Goal: Task Accomplishment & Management: Manage account settings

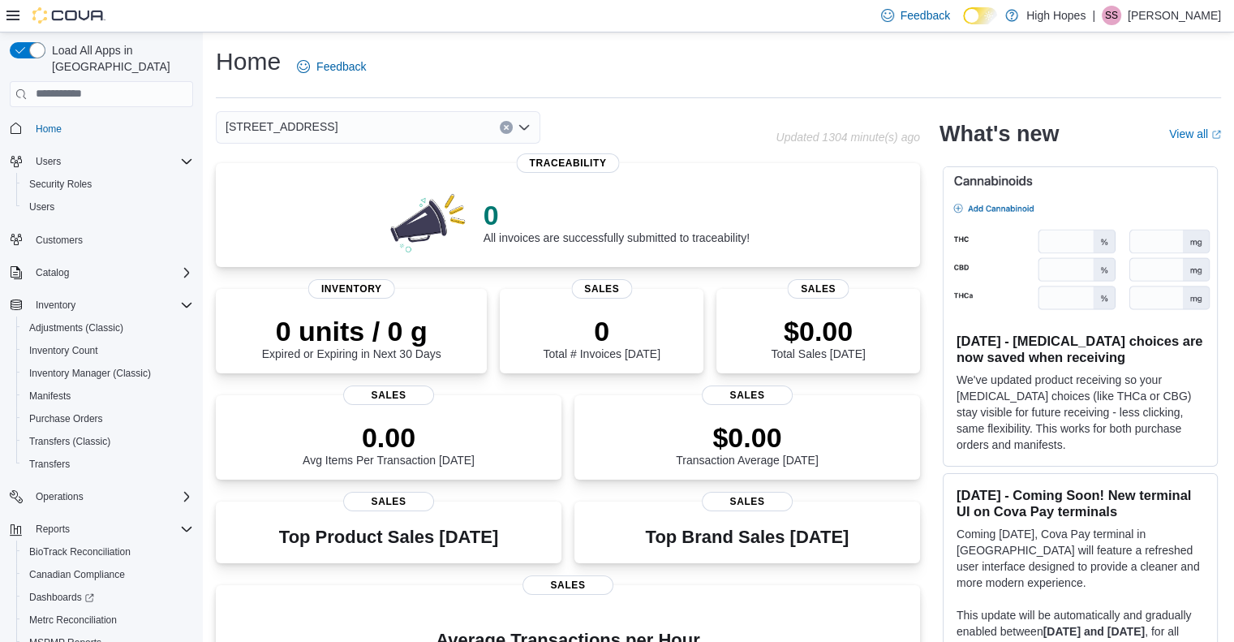
click at [462, 121] on div "[STREET_ADDRESS]" at bounding box center [378, 127] width 324 height 32
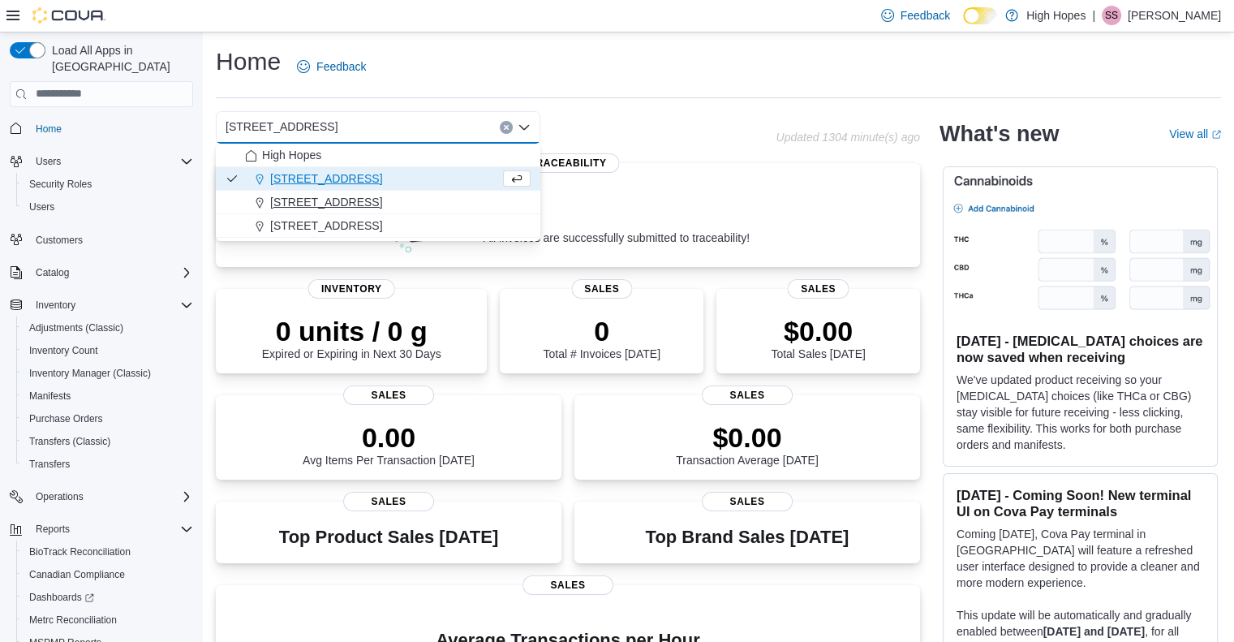
click at [346, 201] on span "[STREET_ADDRESS]" at bounding box center [326, 202] width 112 height 16
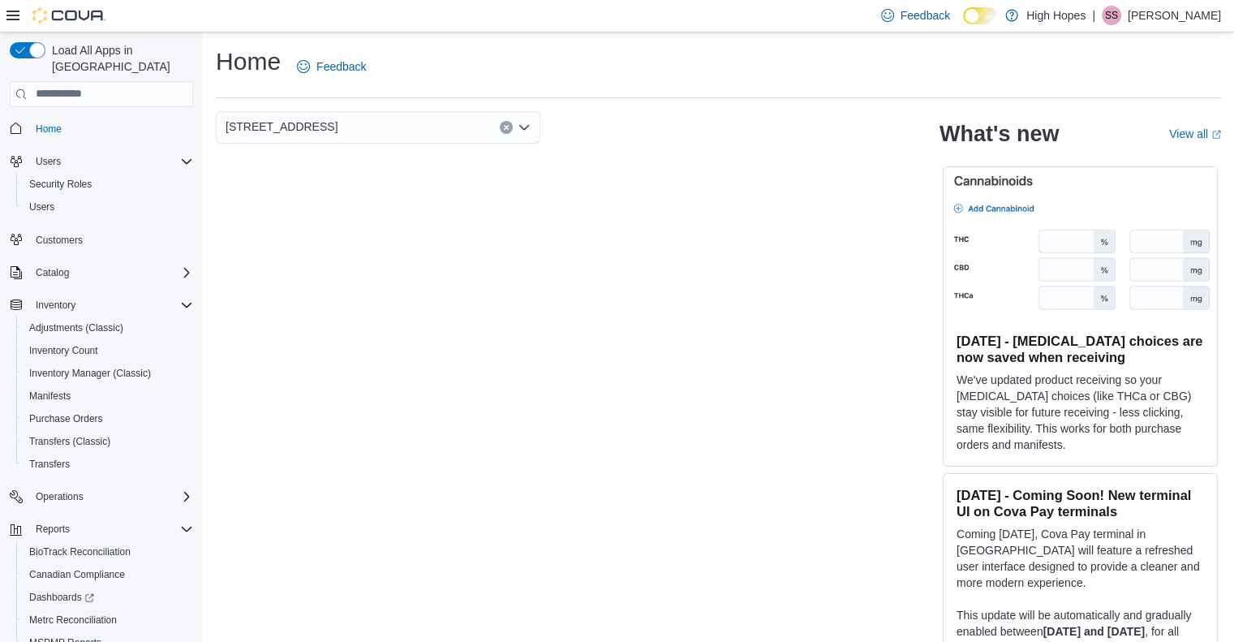
click at [425, 122] on div "[STREET_ADDRESS]" at bounding box center [378, 127] width 324 height 32
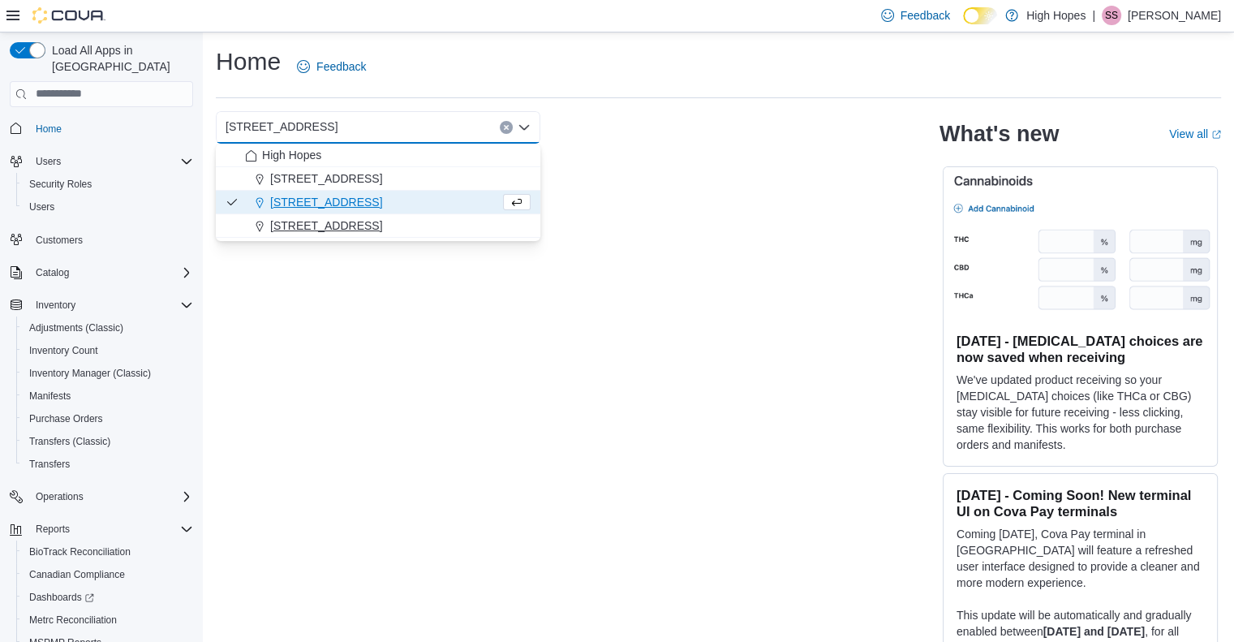
click at [349, 230] on span "[STREET_ADDRESS]" at bounding box center [326, 225] width 112 height 16
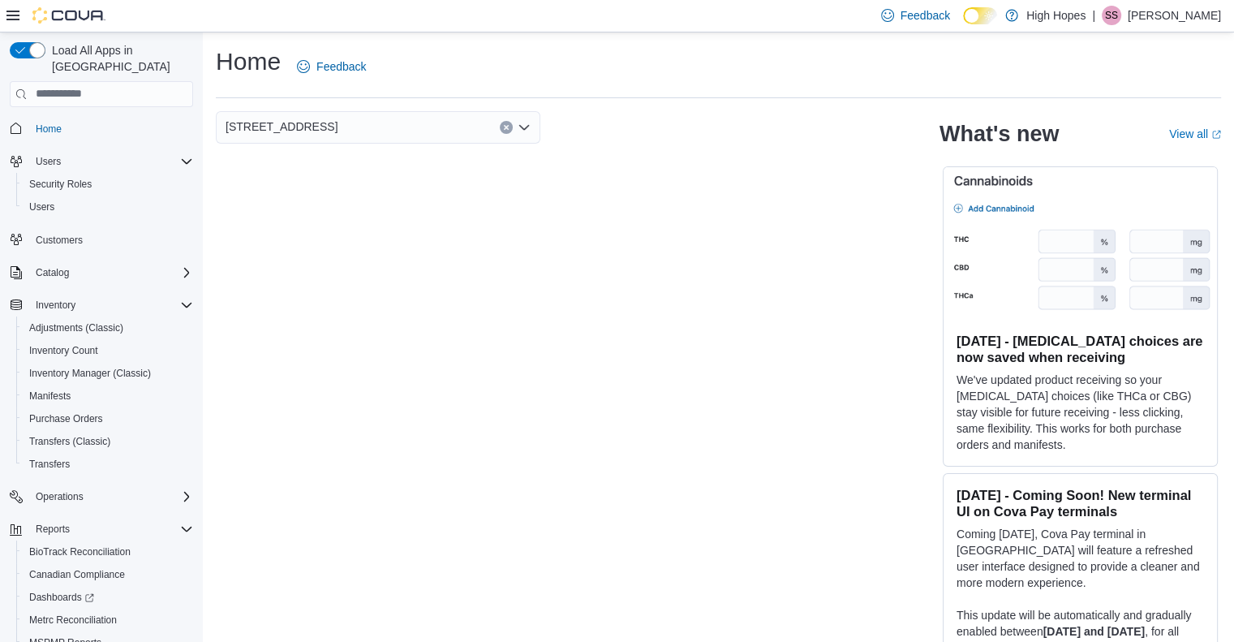
click at [371, 136] on div "[STREET_ADDRESS]" at bounding box center [378, 127] width 324 height 32
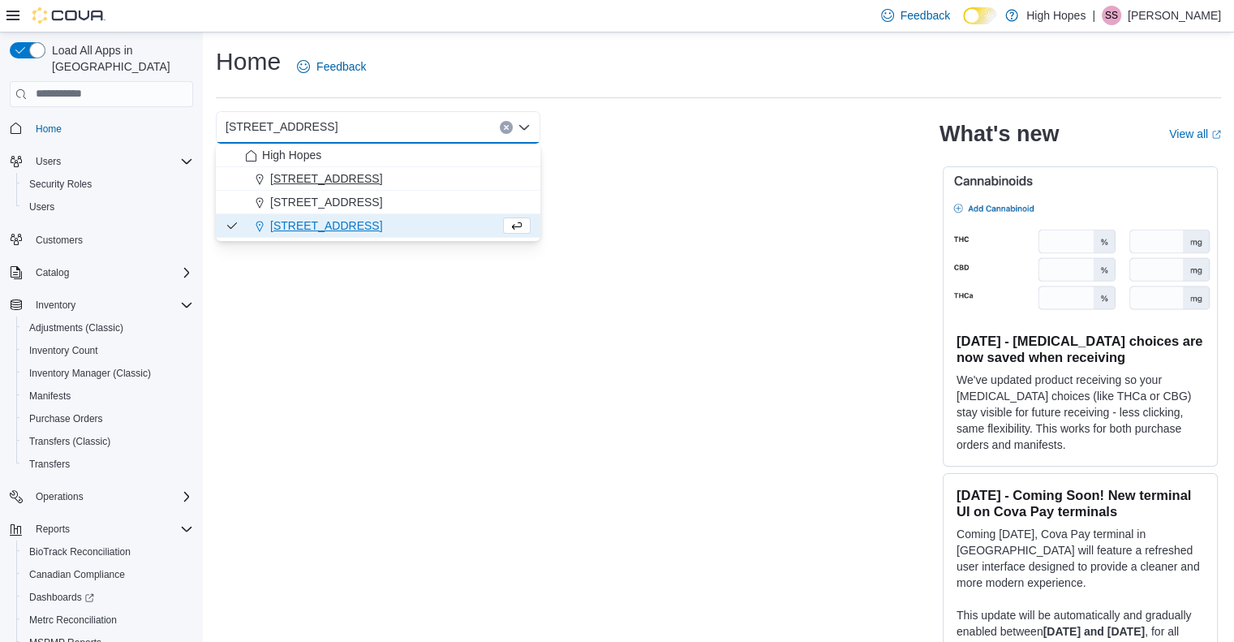
click at [346, 178] on span "[STREET_ADDRESS]" at bounding box center [326, 178] width 112 height 16
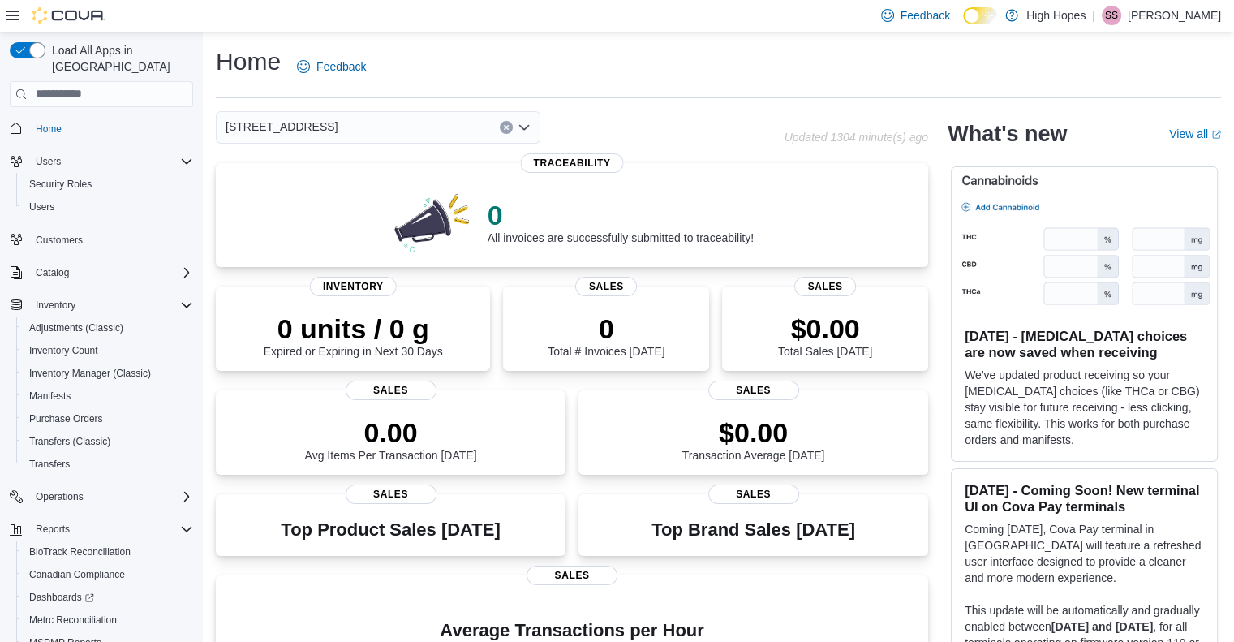
click at [382, 121] on div "[STREET_ADDRESS] Selected. [STREET_ADDRESS] Press Backspace to delete [STREET_A…" at bounding box center [378, 127] width 324 height 32
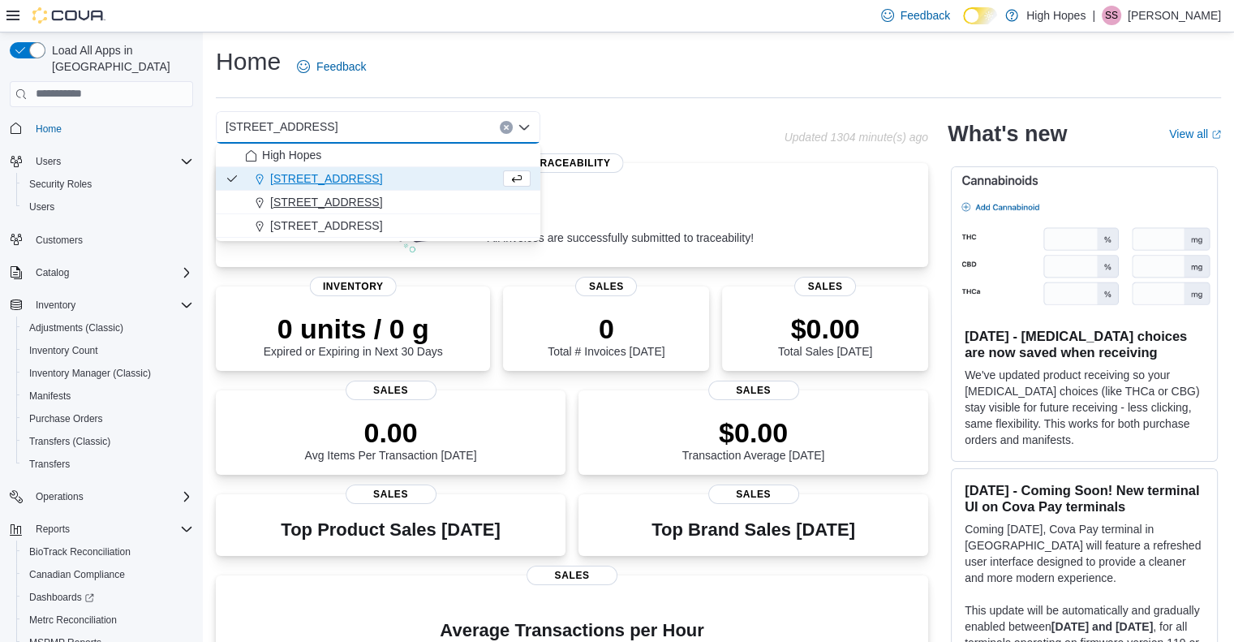
click at [341, 197] on span "[STREET_ADDRESS]" at bounding box center [326, 202] width 112 height 16
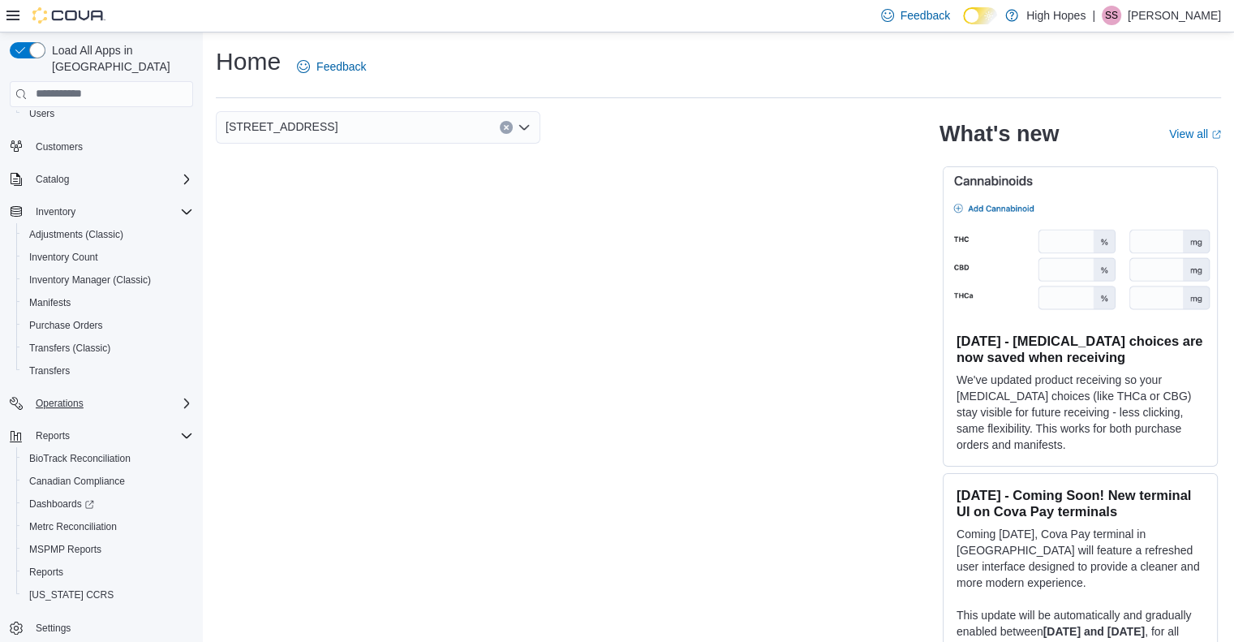
scroll to position [15, 0]
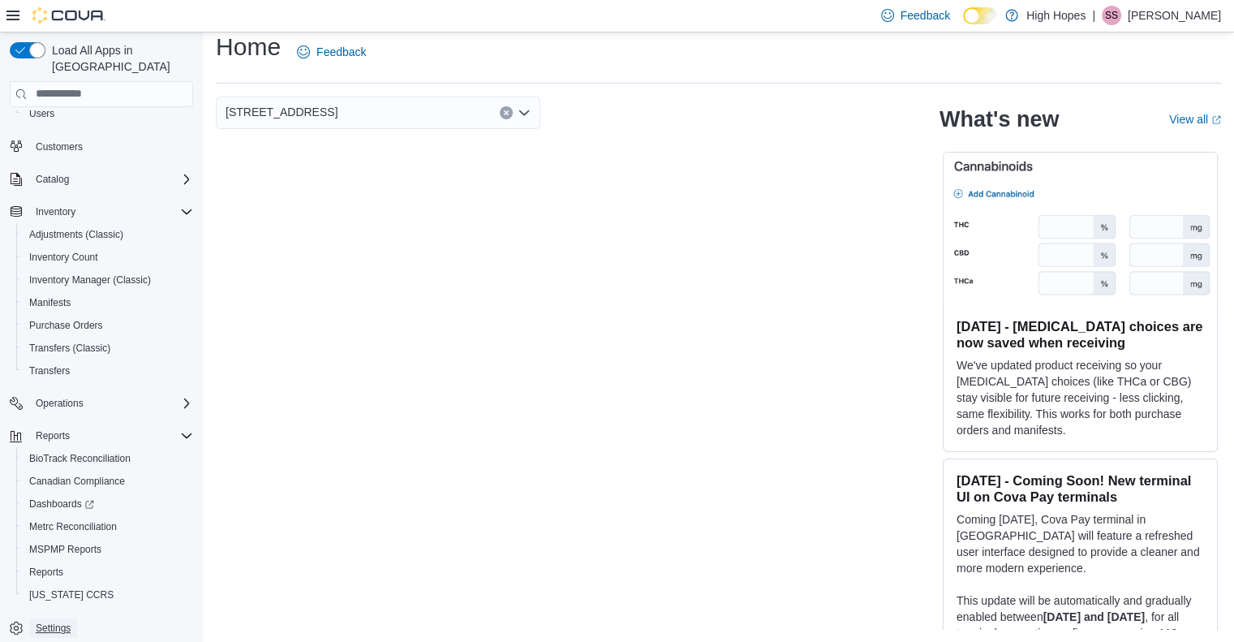
click at [43, 621] on span "Settings" at bounding box center [53, 627] width 35 height 13
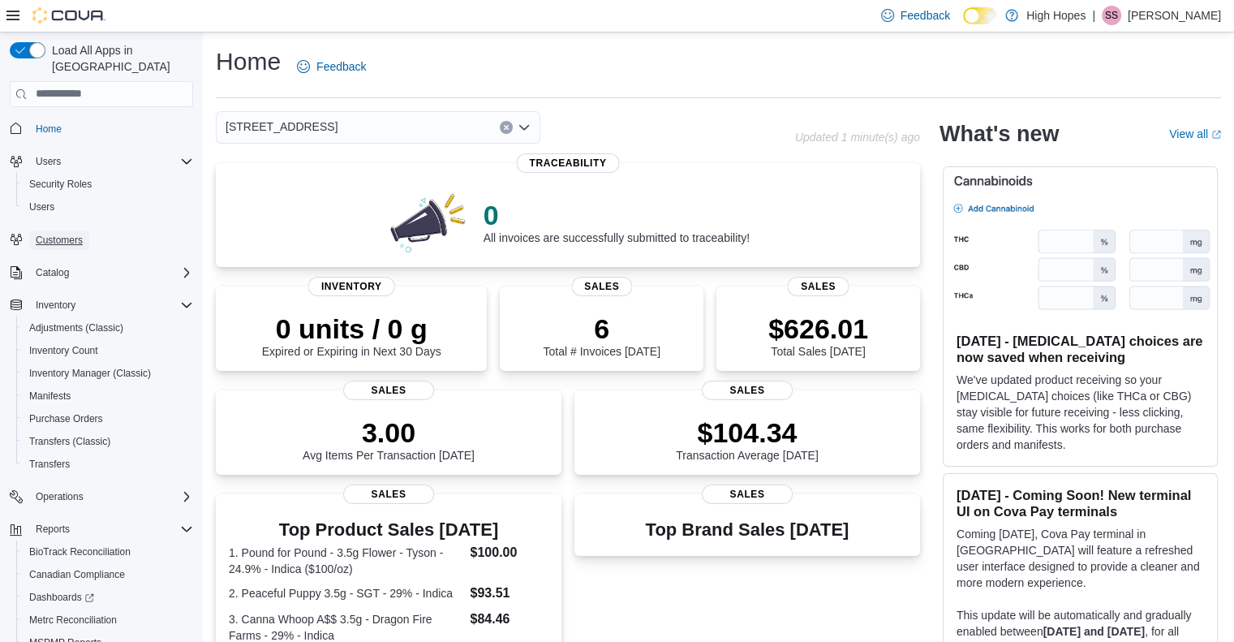
click at [70, 234] on span "Customers" at bounding box center [59, 240] width 47 height 13
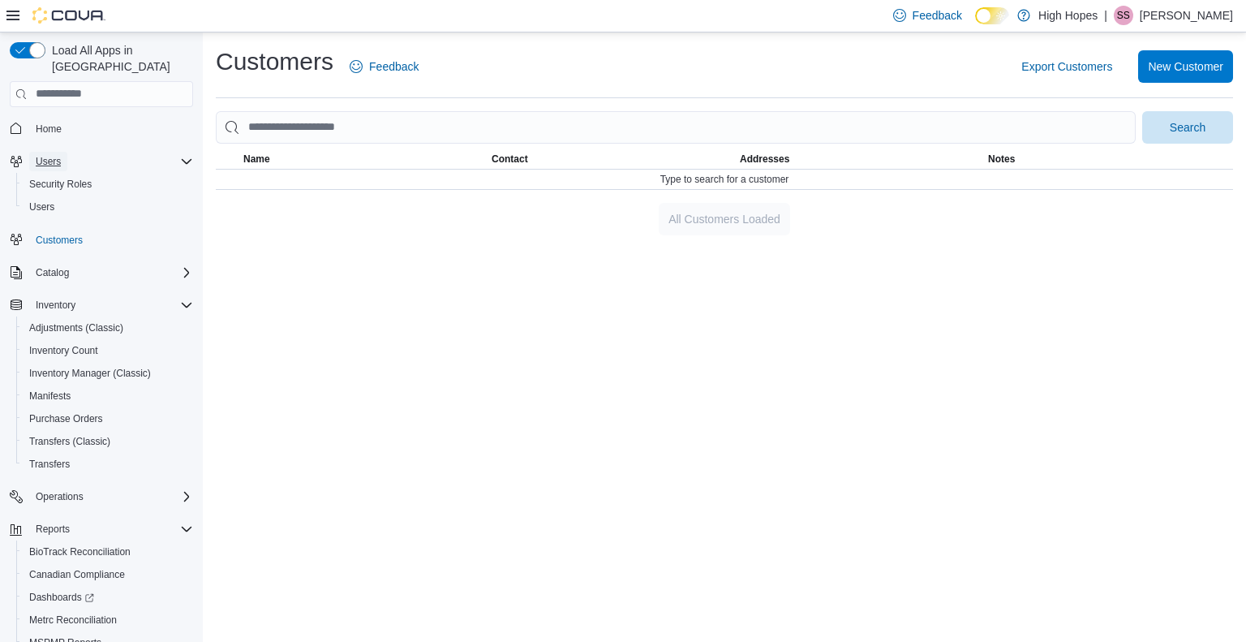
click at [54, 155] on span "Users" at bounding box center [48, 161] width 25 height 13
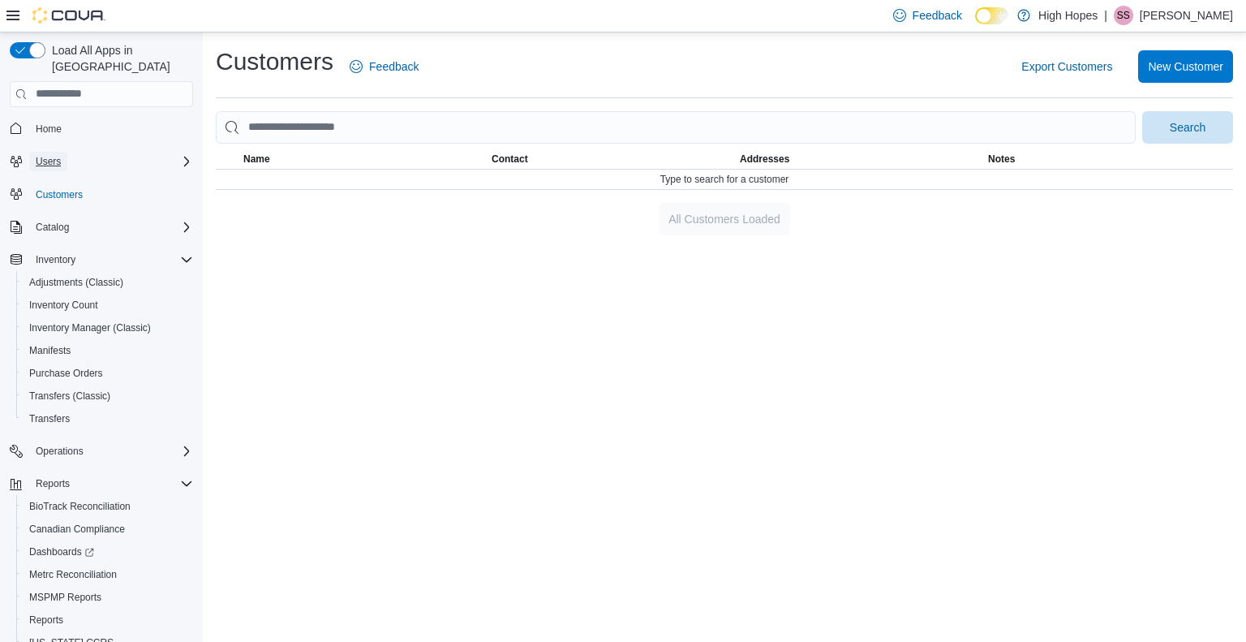
click at [57, 152] on span "Users" at bounding box center [48, 161] width 25 height 19
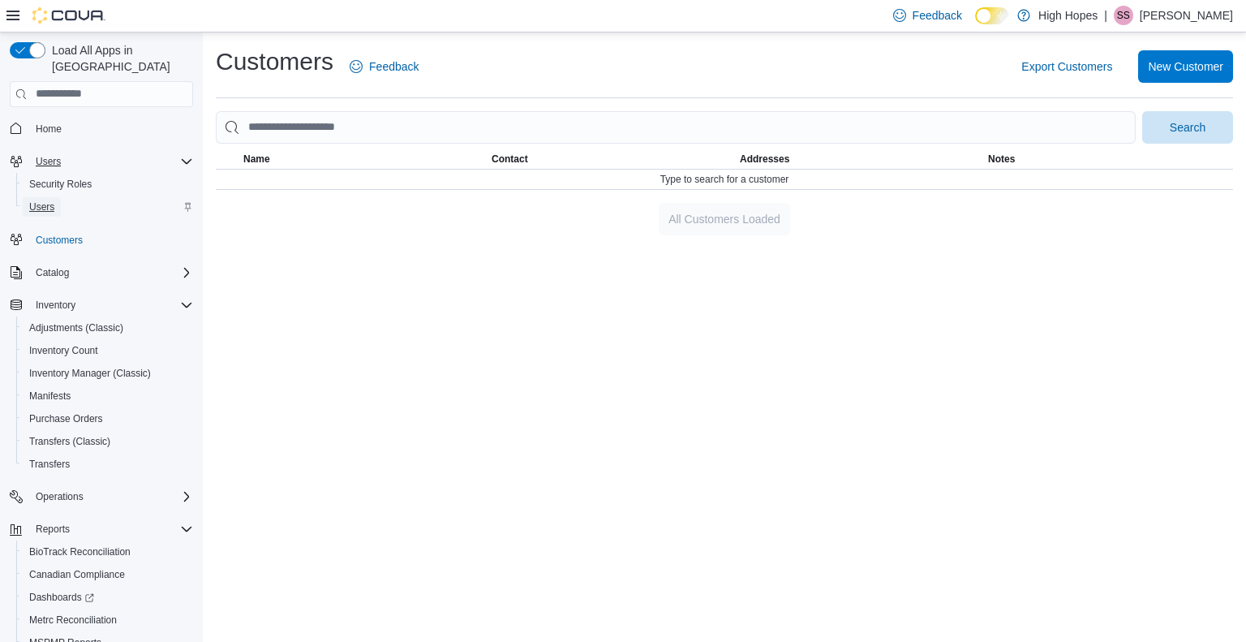
click at [49, 200] on span "Users" at bounding box center [41, 206] width 25 height 13
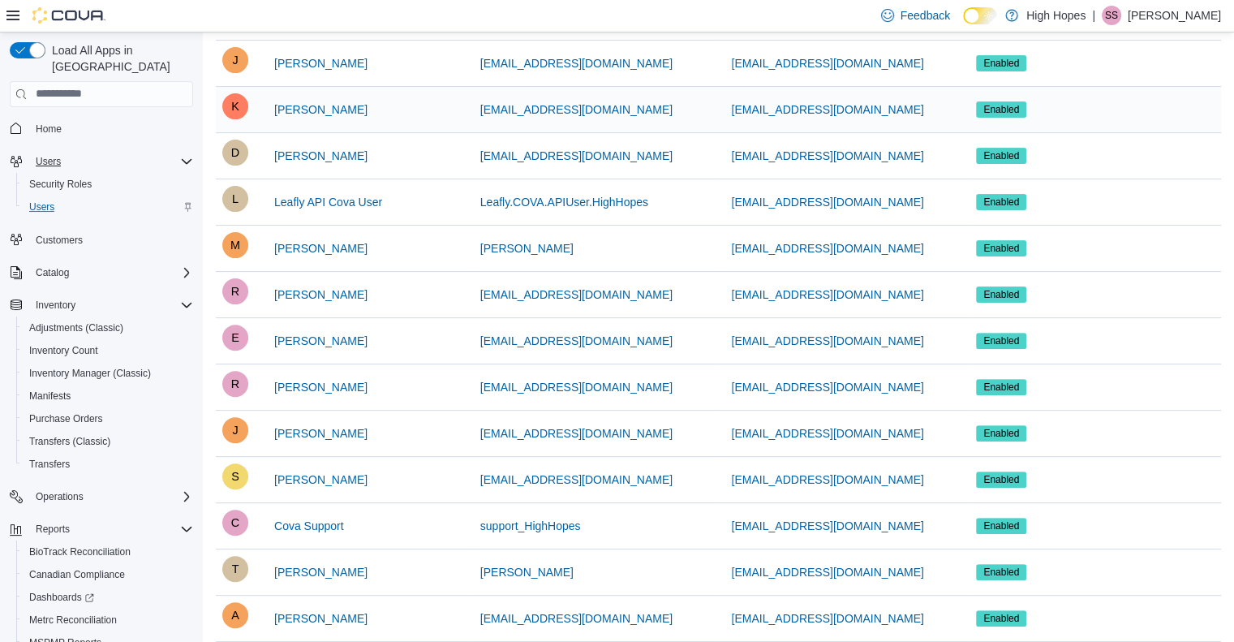
scroll to position [625, 0]
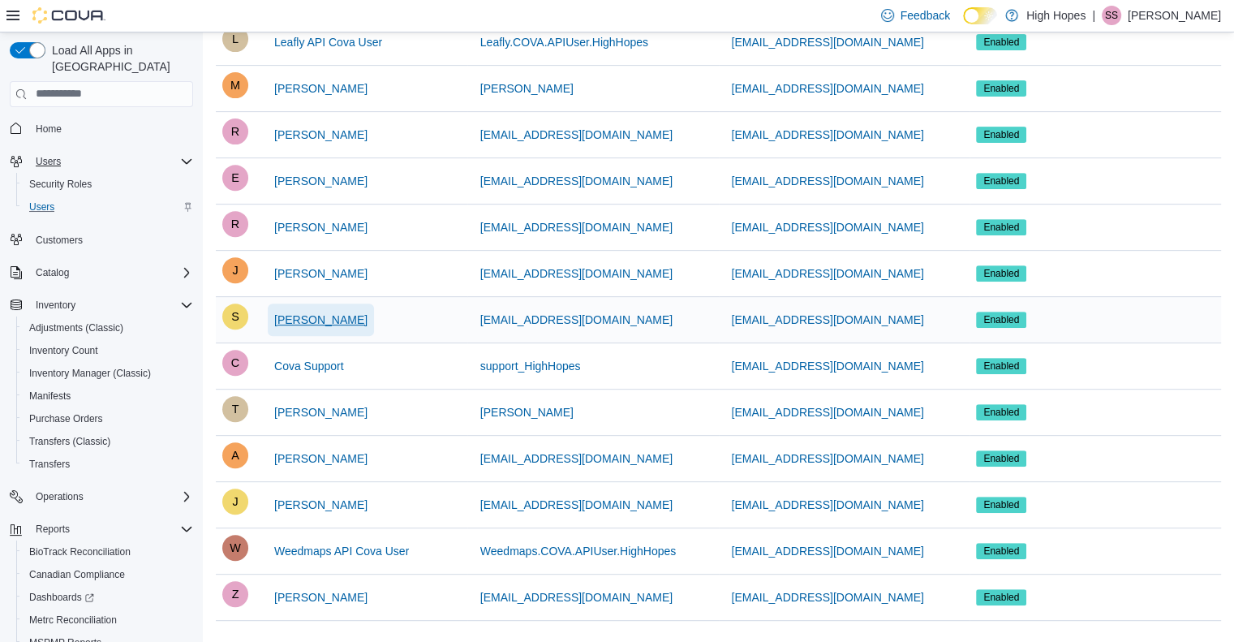
click at [318, 319] on span "[PERSON_NAME]" at bounding box center [320, 320] width 93 height 16
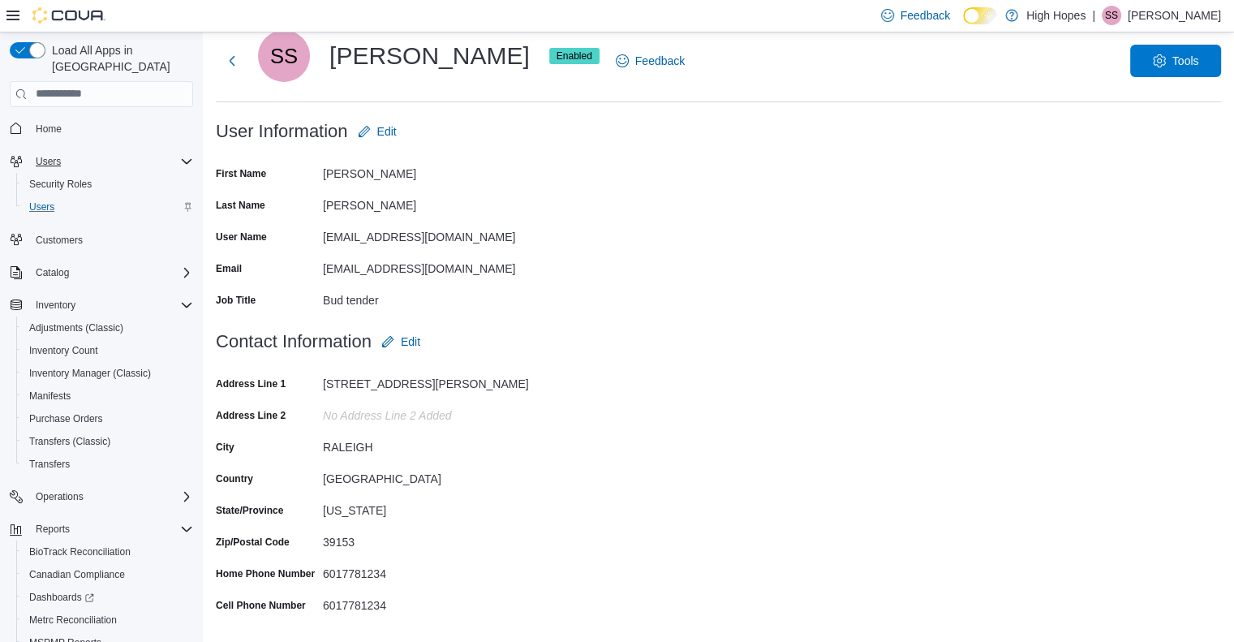
scroll to position [45, 0]
click at [1162, 54] on span "Tools" at bounding box center [1175, 59] width 71 height 32
click at [815, 224] on form "User Information Edit First Name STACI Last Name STINGLEY User Name STACICAN256…" at bounding box center [718, 219] width 1005 height 210
click at [223, 58] on button "Next" at bounding box center [232, 59] width 32 height 32
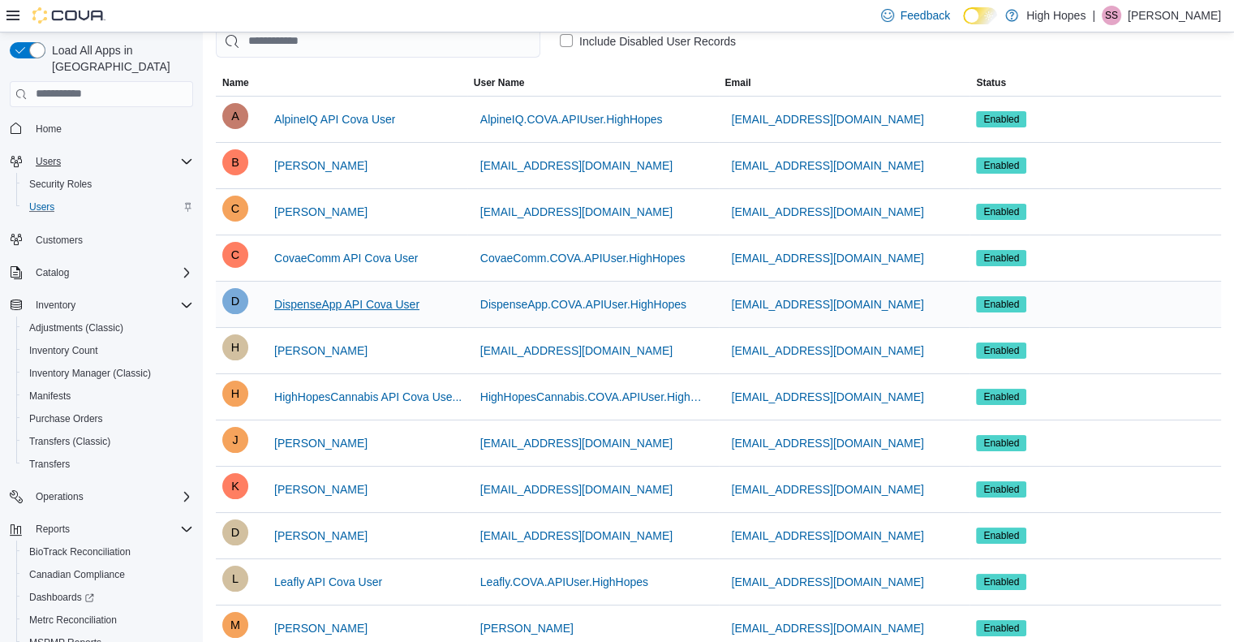
scroll to position [58, 0]
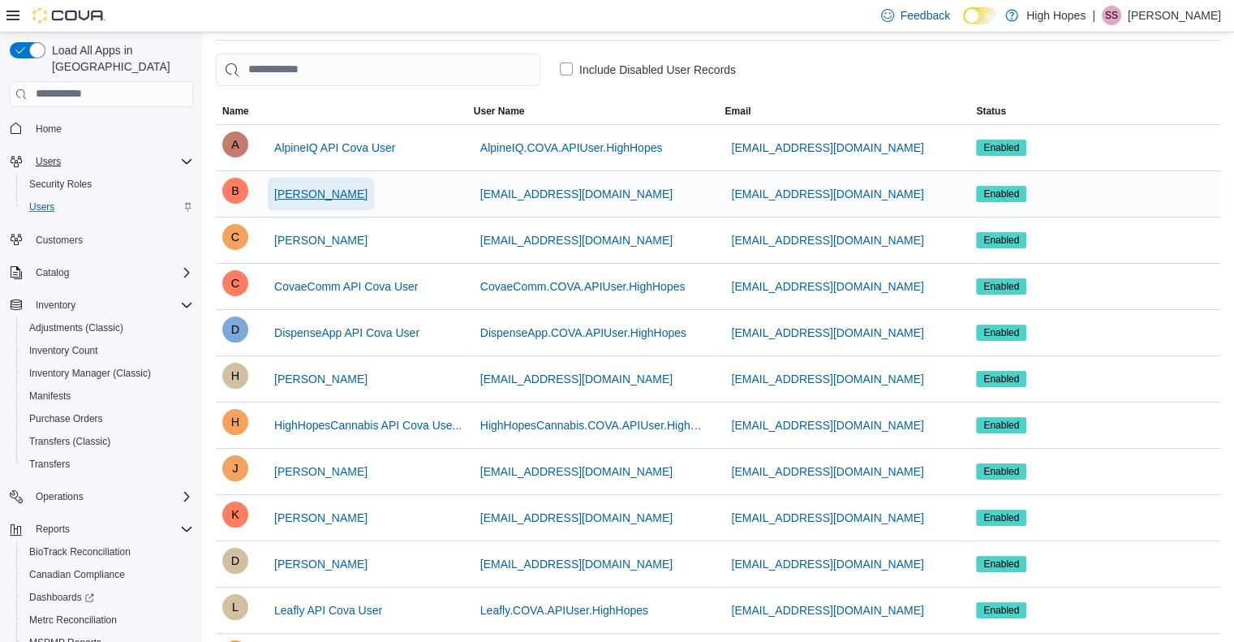
click at [320, 191] on span "Bridjette Holland" at bounding box center [320, 194] width 93 height 16
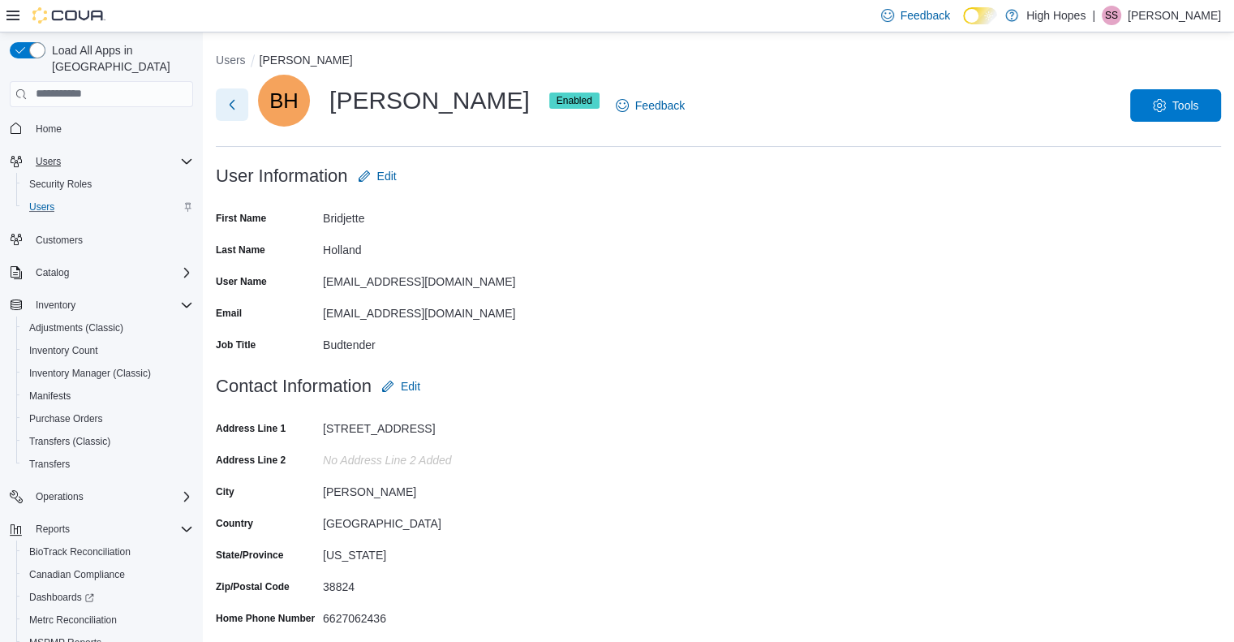
click at [233, 104] on button "Next" at bounding box center [232, 104] width 32 height 32
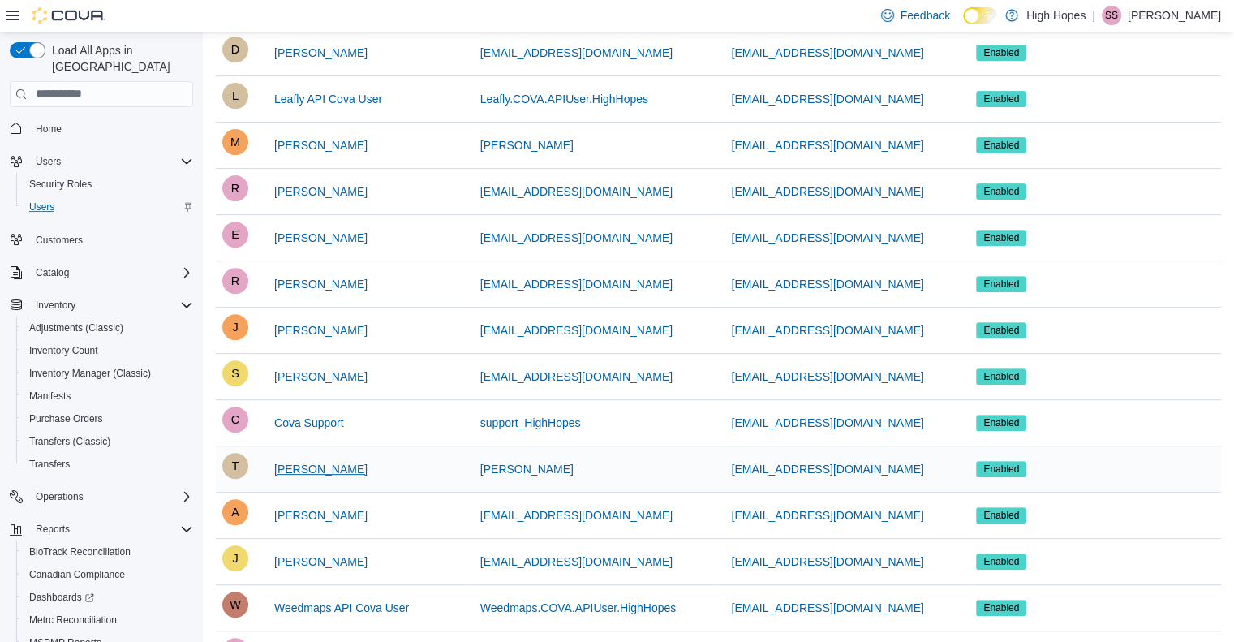
scroll to position [625, 0]
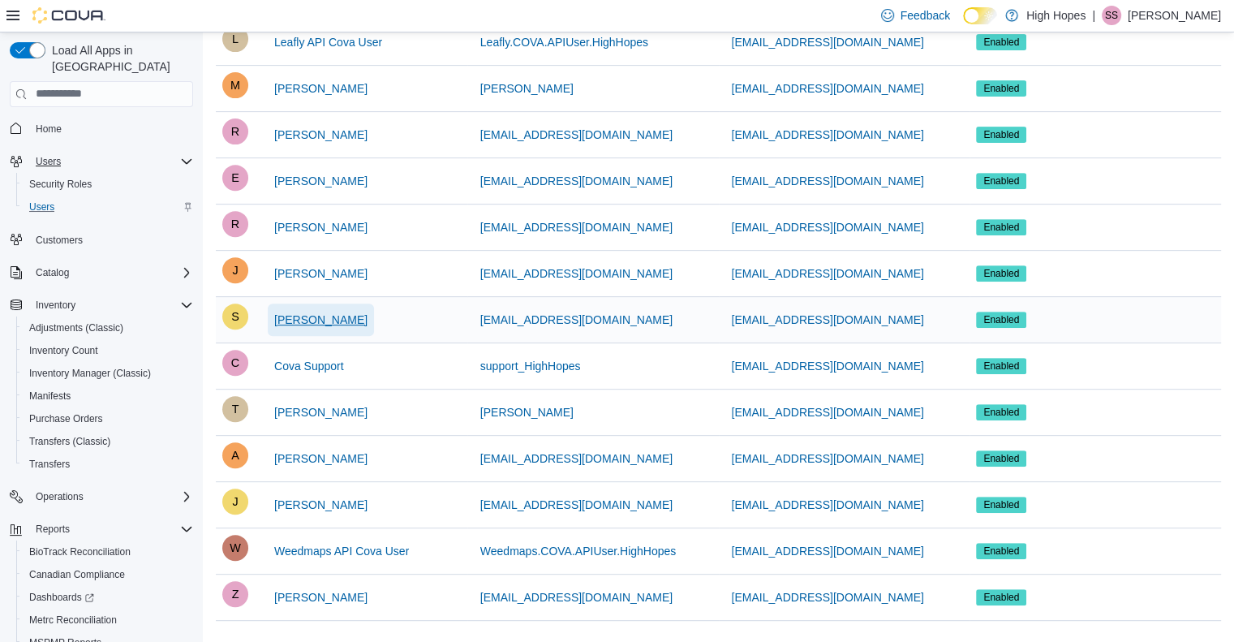
click at [313, 312] on span "[PERSON_NAME]" at bounding box center [320, 320] width 93 height 16
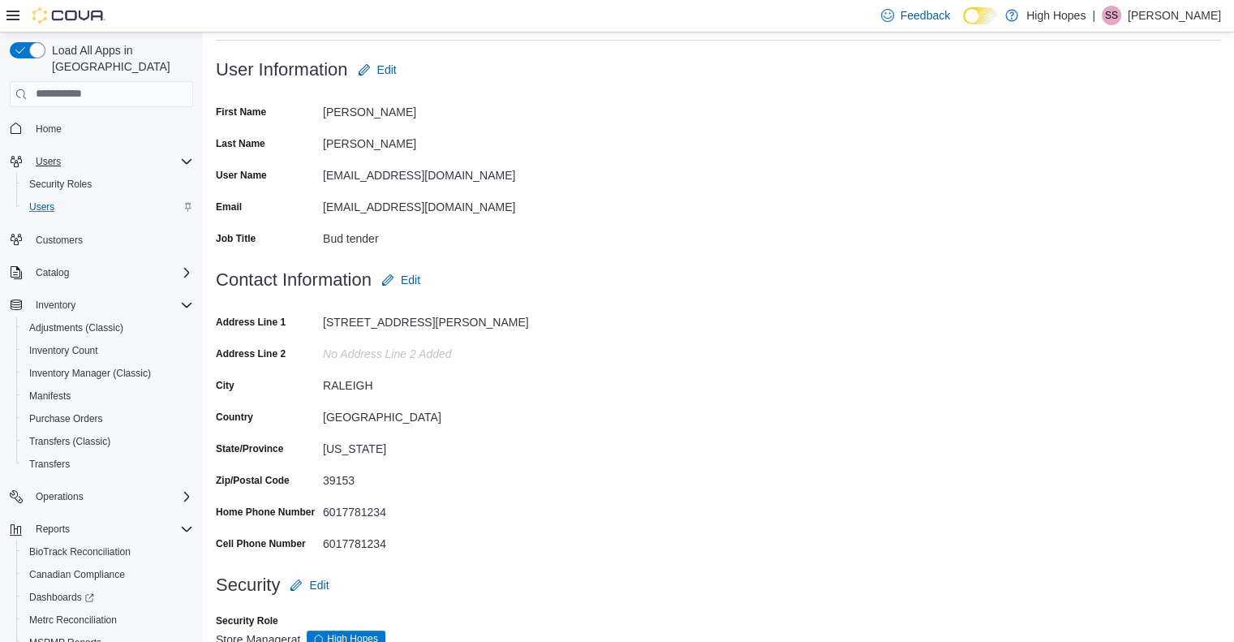
scroll to position [187, 0]
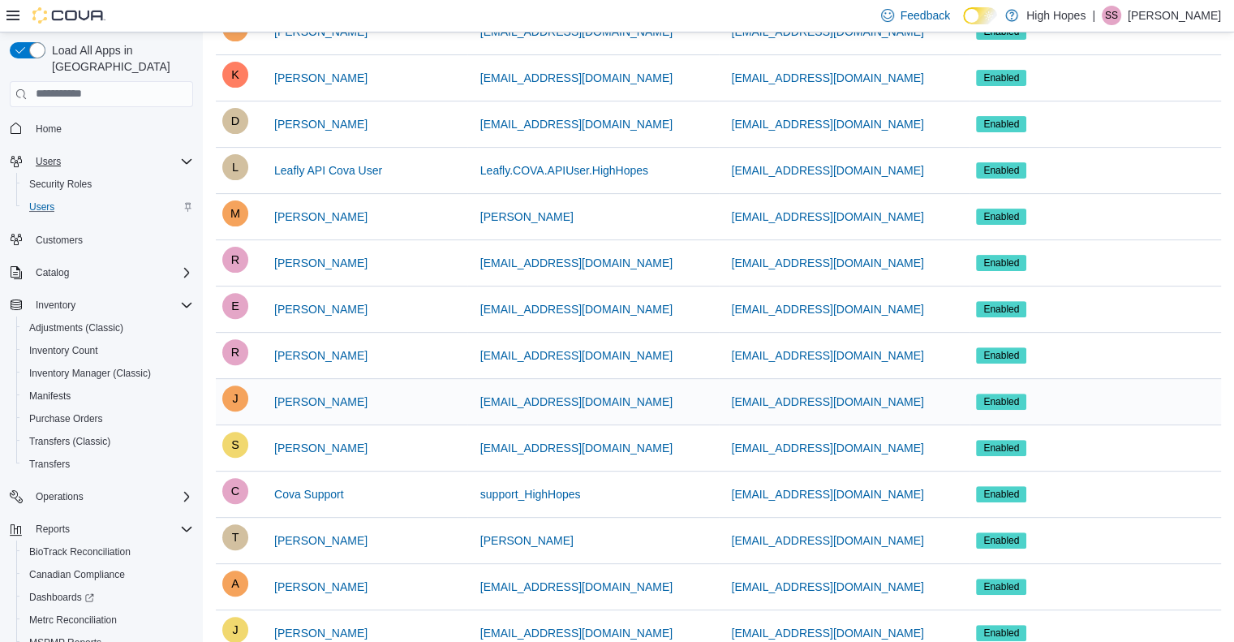
scroll to position [625, 0]
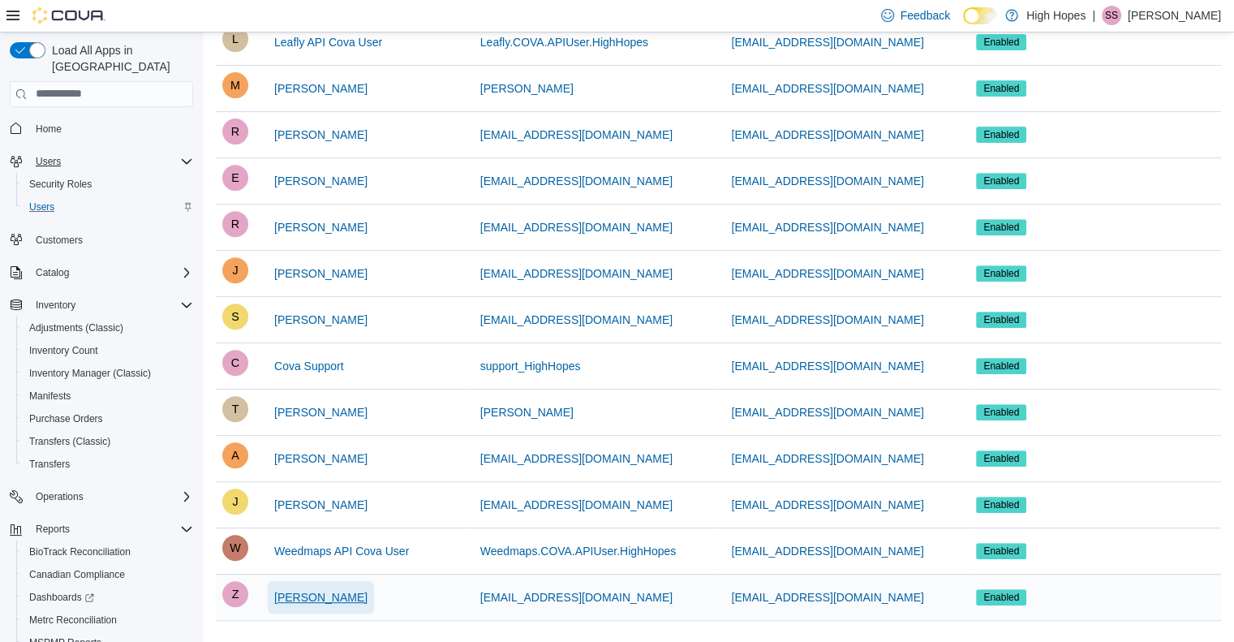
click at [339, 592] on span "zeno mangum" at bounding box center [320, 597] width 93 height 16
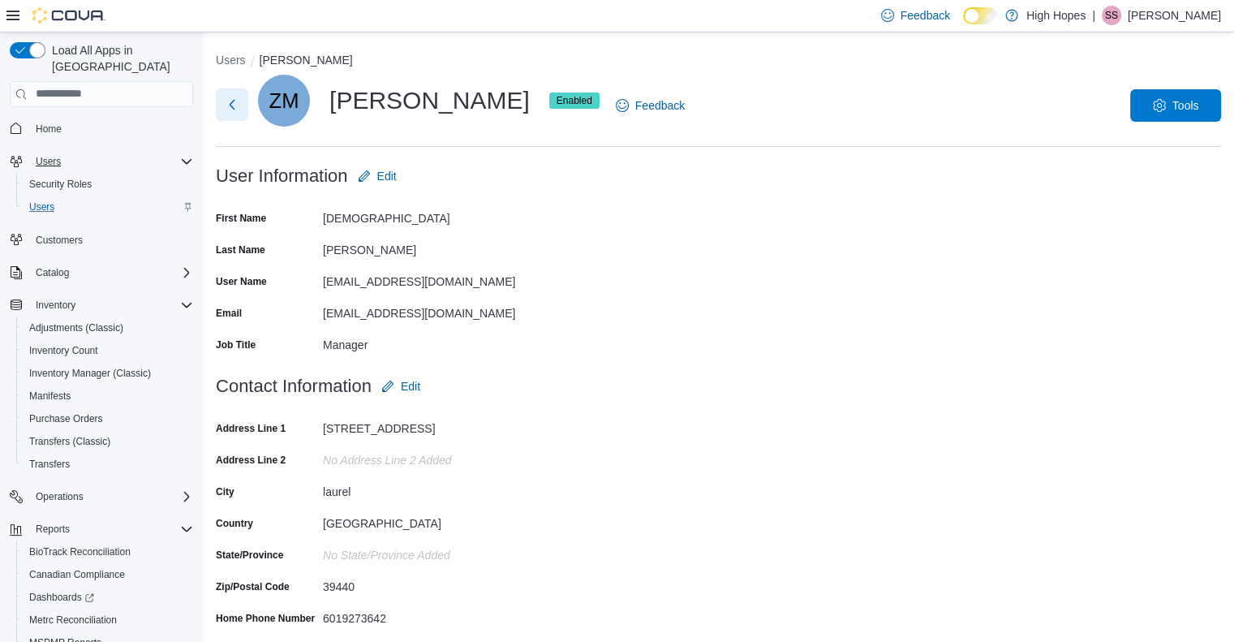
click at [226, 103] on button "Next" at bounding box center [232, 104] width 32 height 32
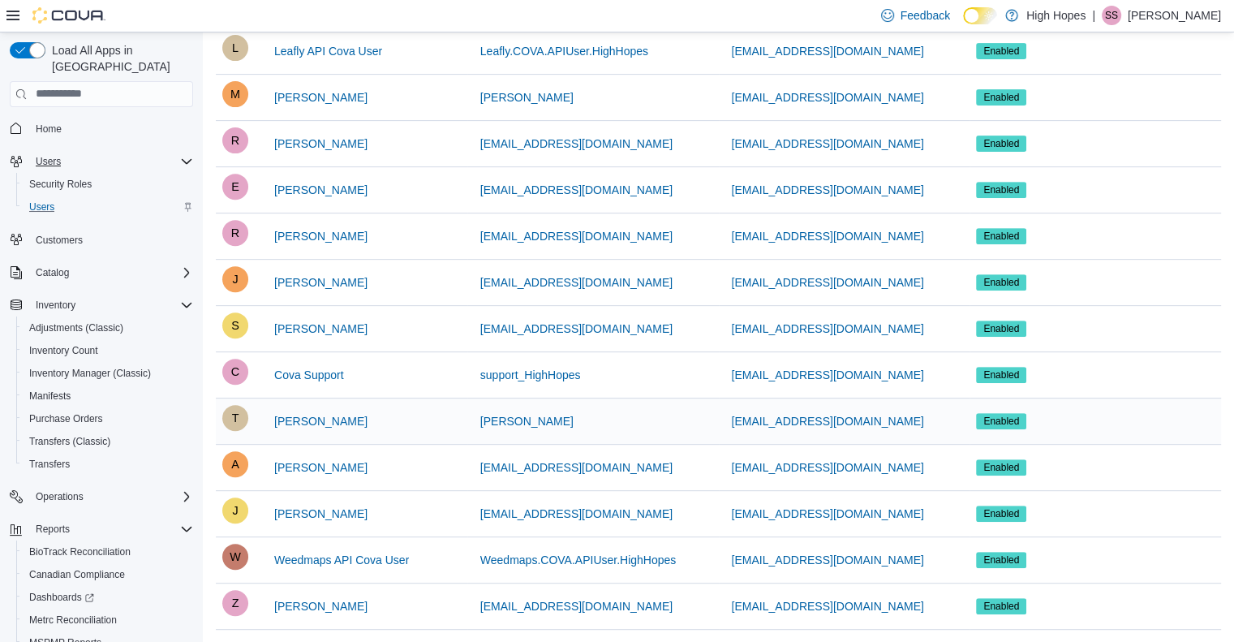
scroll to position [625, 0]
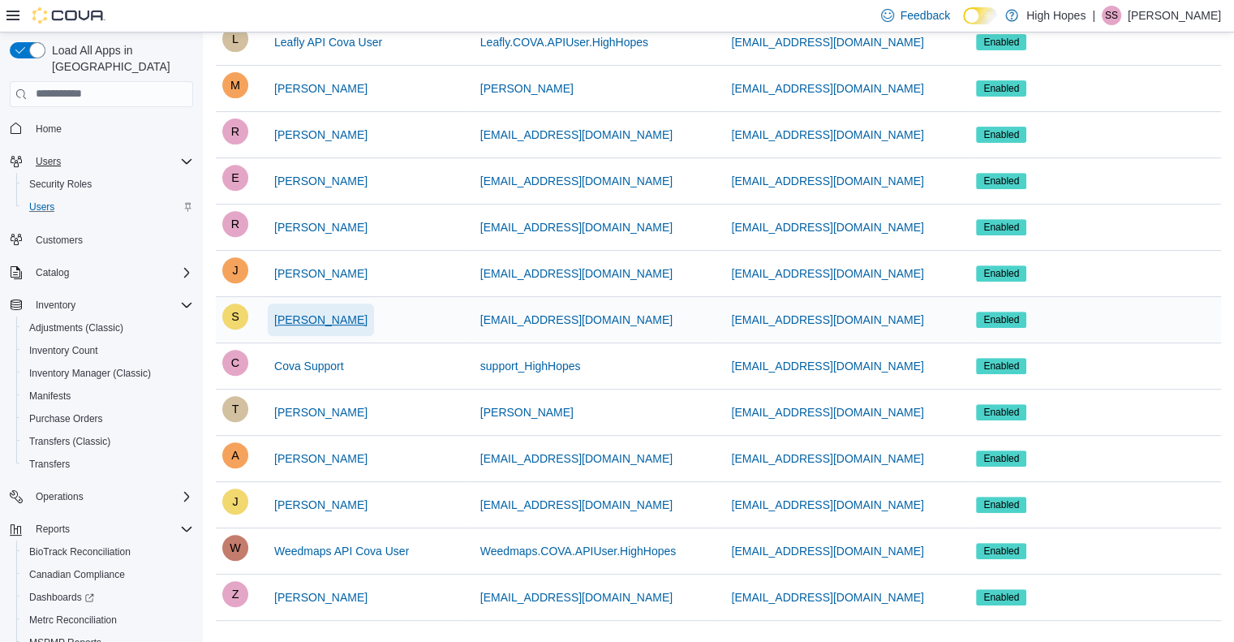
click at [318, 312] on span "[PERSON_NAME]" at bounding box center [320, 320] width 93 height 16
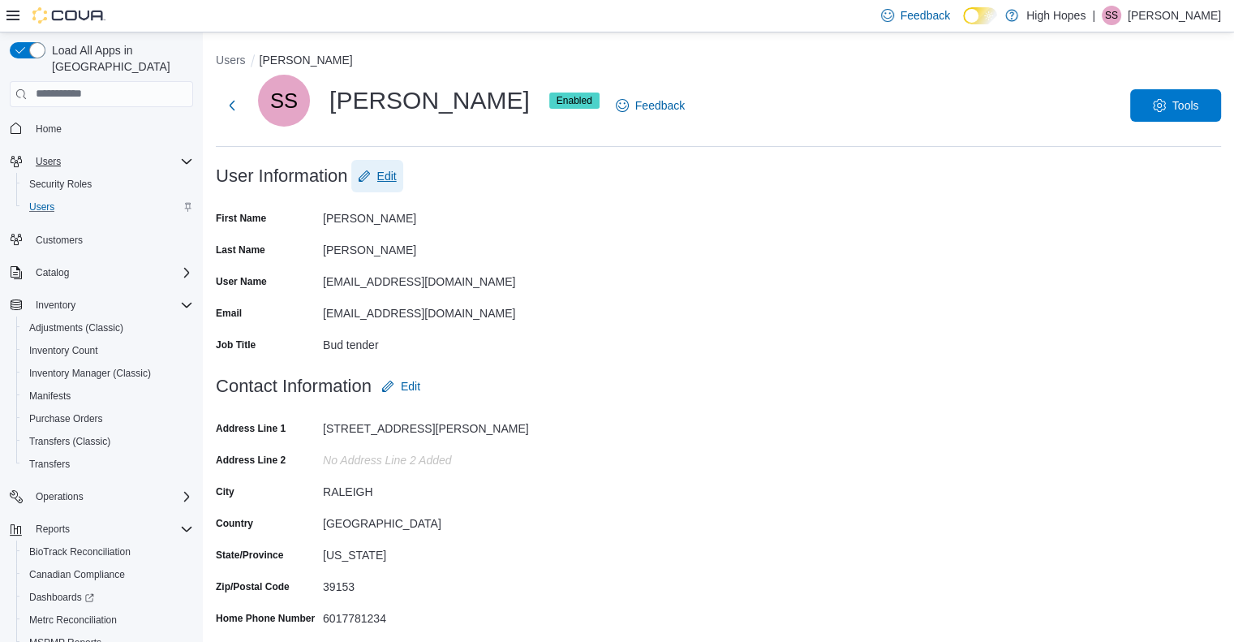
click at [390, 174] on span "Edit" at bounding box center [386, 176] width 19 height 16
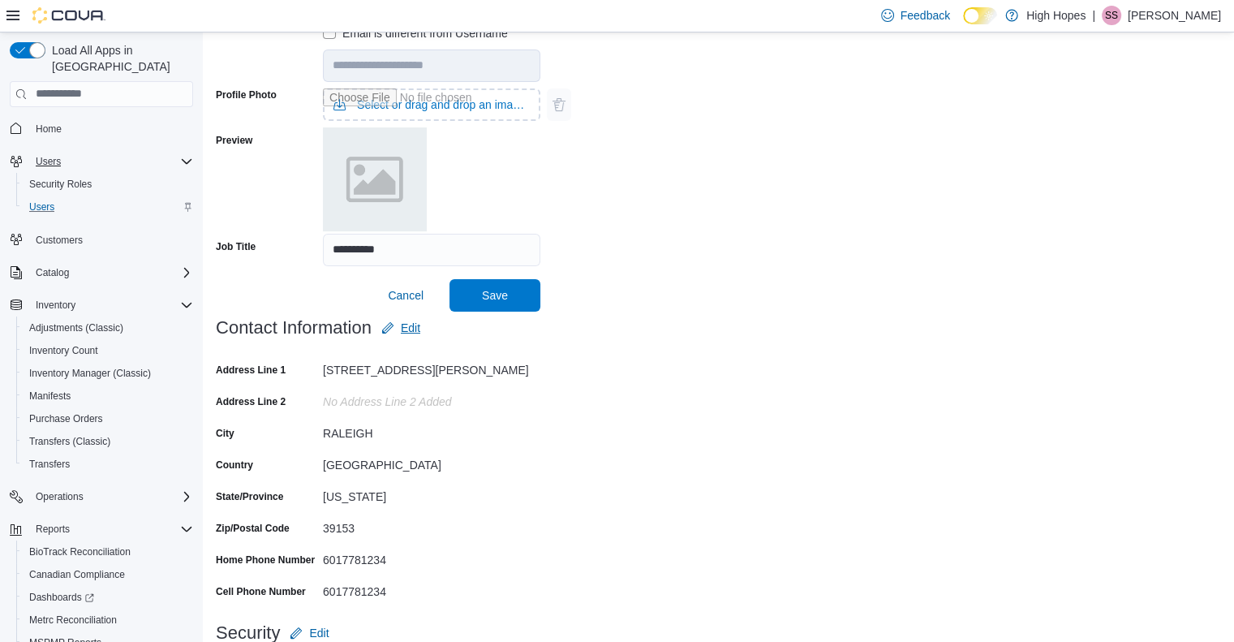
scroll to position [324, 0]
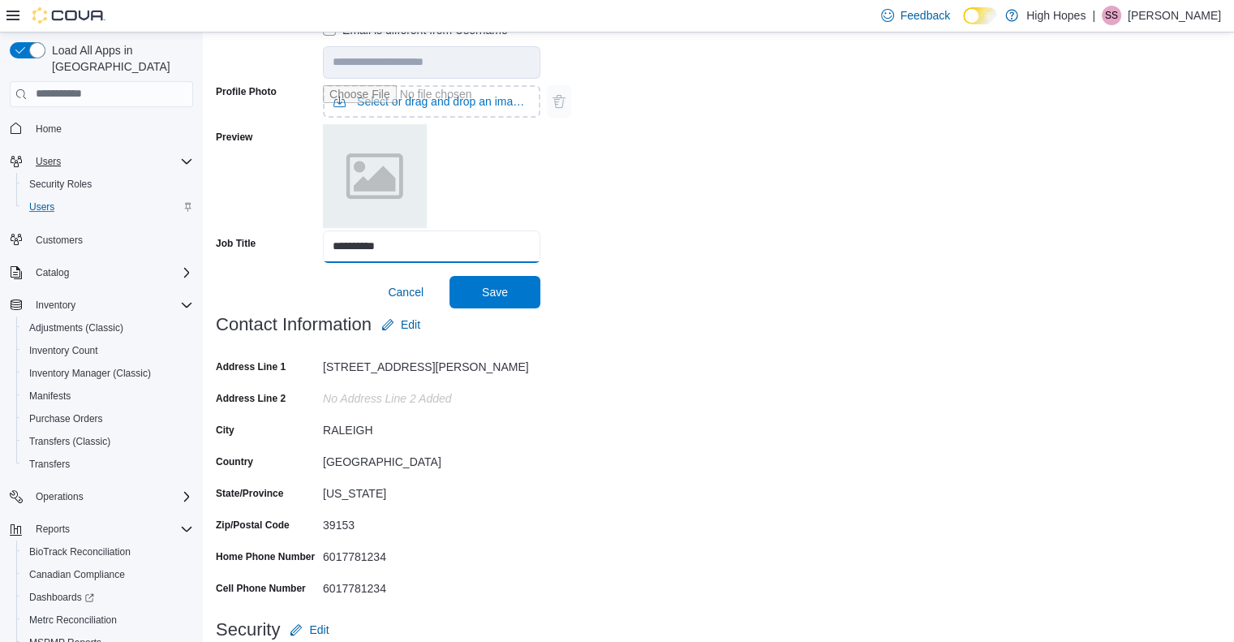
click at [396, 243] on input "**********" at bounding box center [431, 246] width 217 height 32
type input "*"
type input "*******"
click at [486, 272] on form "**********" at bounding box center [718, 71] width 1005 height 473
click at [486, 290] on span "Save" at bounding box center [495, 291] width 26 height 16
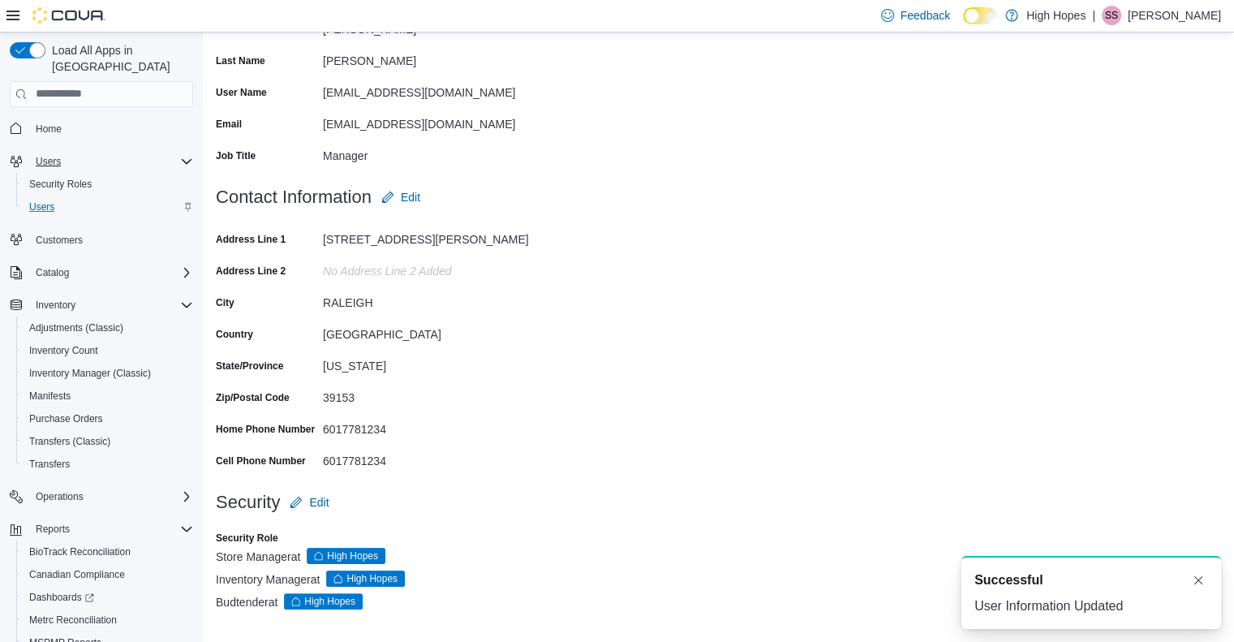
scroll to position [0, 0]
drag, startPoint x: 1210, startPoint y: 581, endPoint x: 1202, endPoint y: 578, distance: 8.7
click at [1207, 580] on div "A new notification appears Successful User Information Updated" at bounding box center [1091, 592] width 260 height 73
click at [1190, 574] on button "Dismiss toast" at bounding box center [1197, 578] width 19 height 19
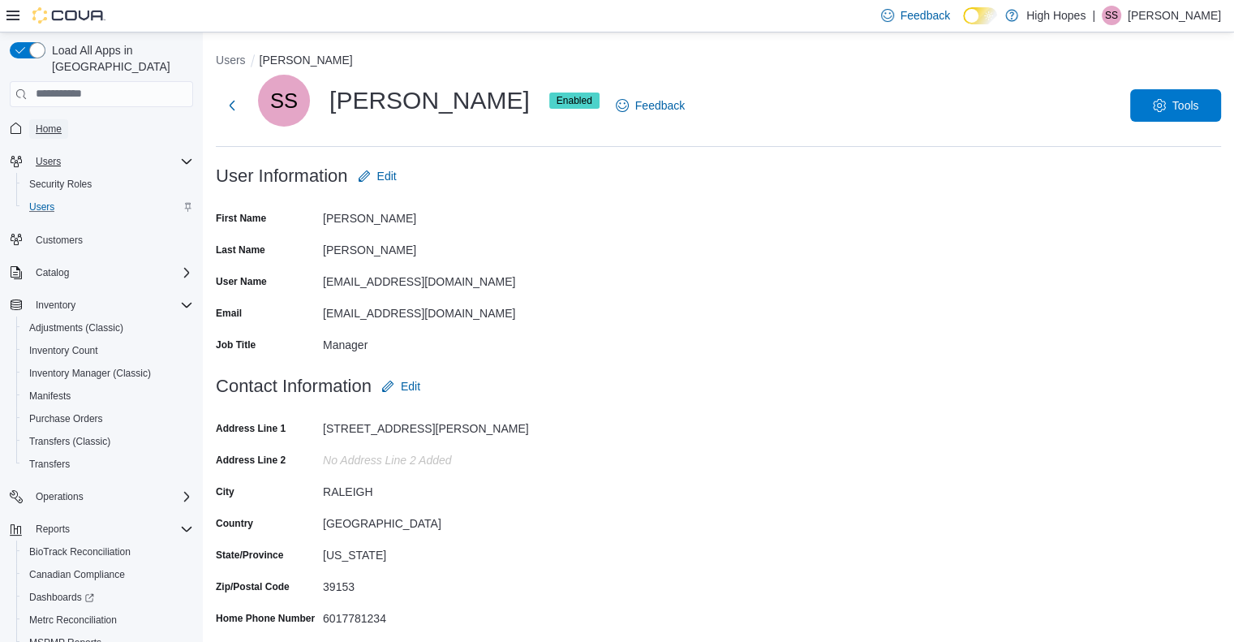
click at [55, 122] on span "Home" at bounding box center [49, 128] width 26 height 13
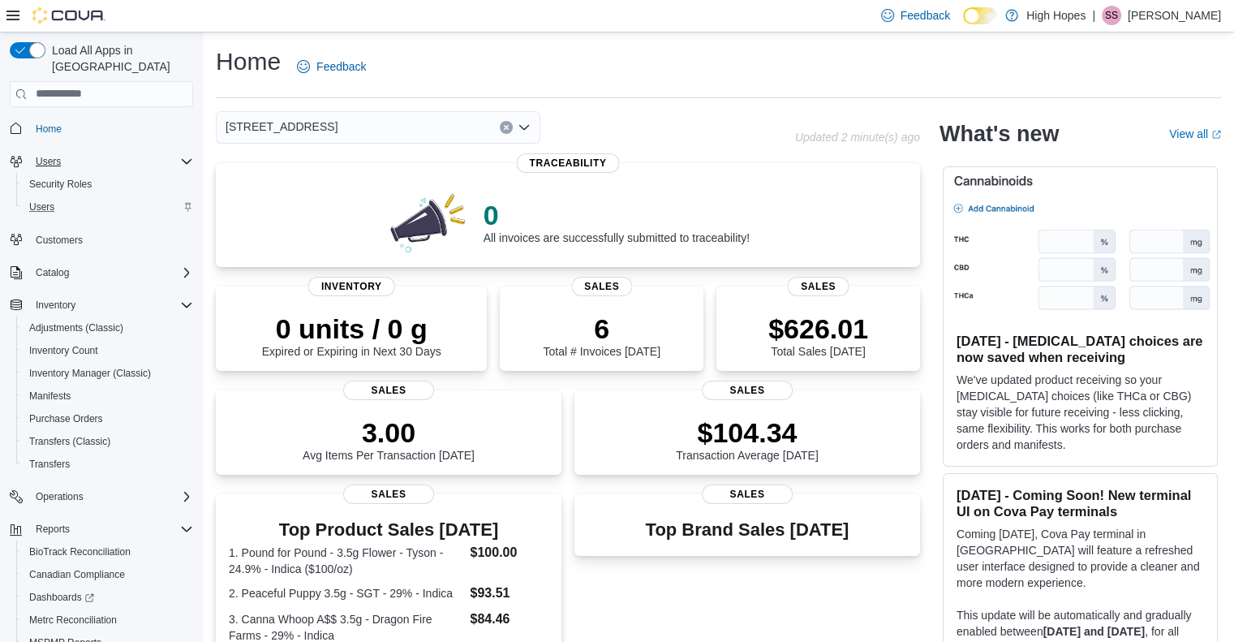
click at [473, 119] on div "[STREET_ADDRESS]" at bounding box center [378, 127] width 324 height 32
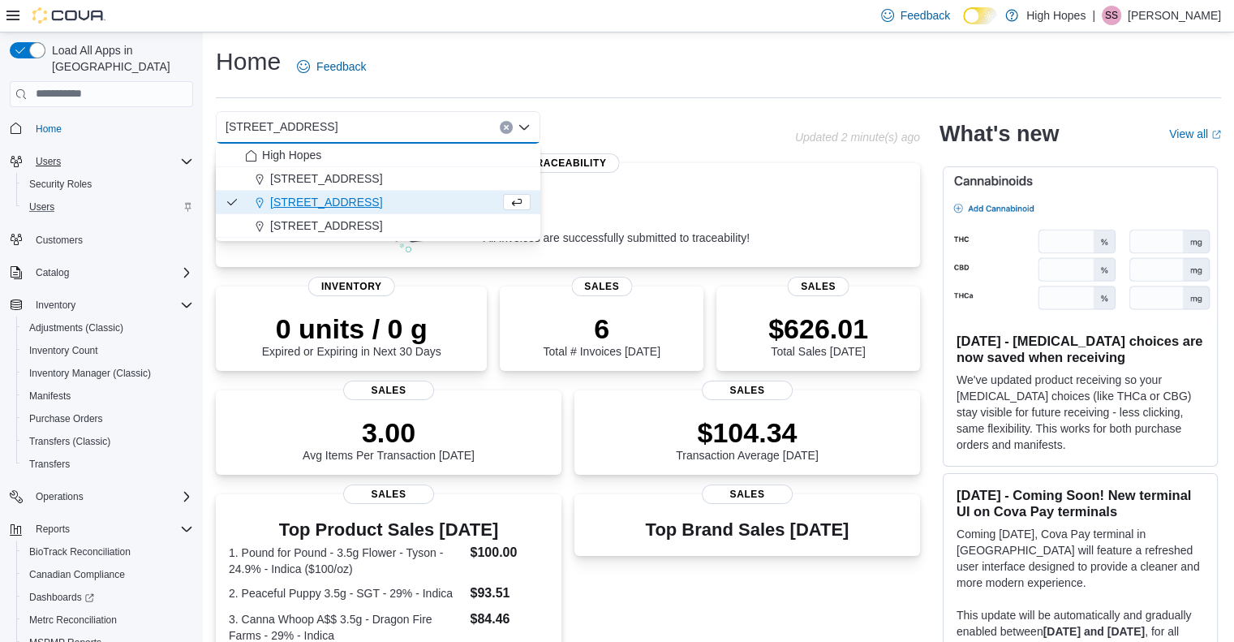
click at [361, 206] on div "[STREET_ADDRESS]" at bounding box center [372, 202] width 255 height 16
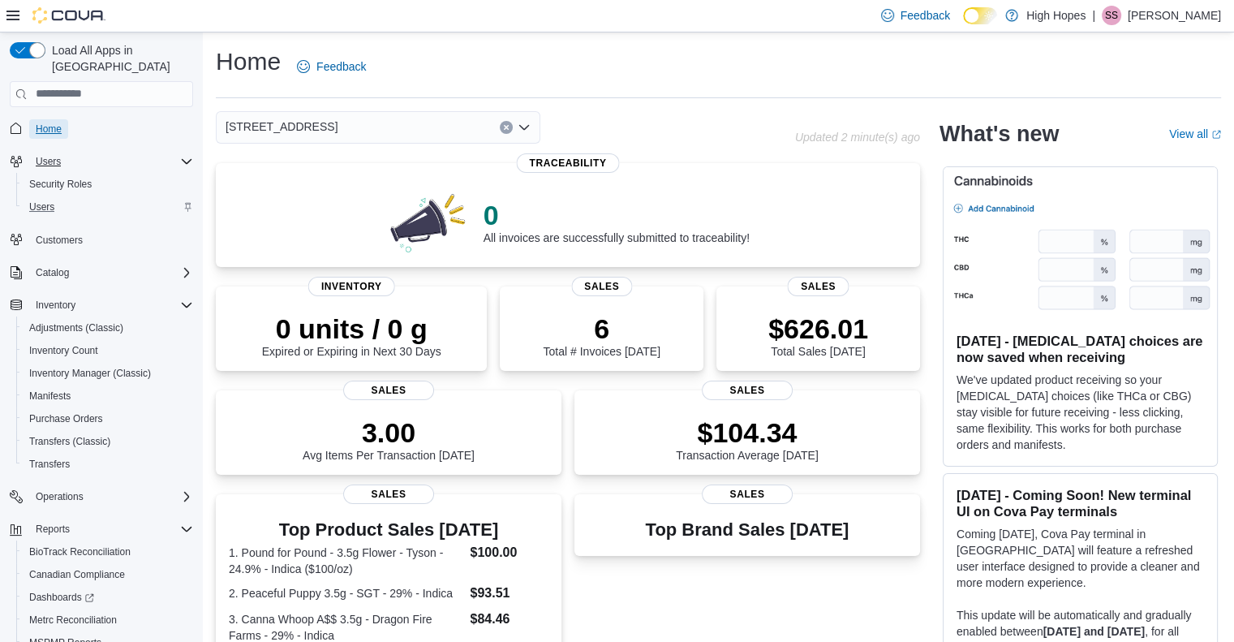
click at [54, 122] on span "Home" at bounding box center [49, 128] width 26 height 13
